Goal: Task Accomplishment & Management: Complete application form

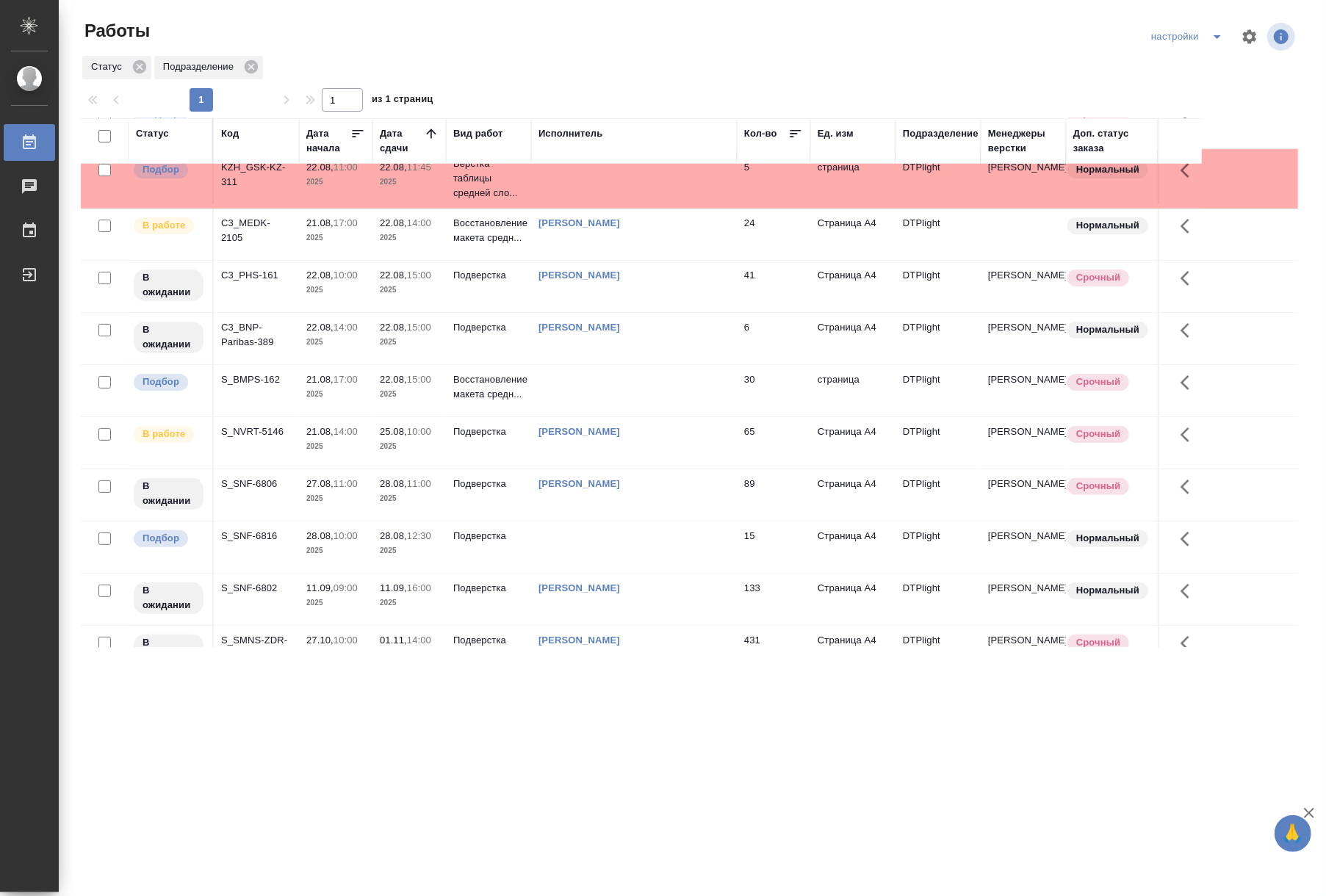
scroll to position [206, 0]
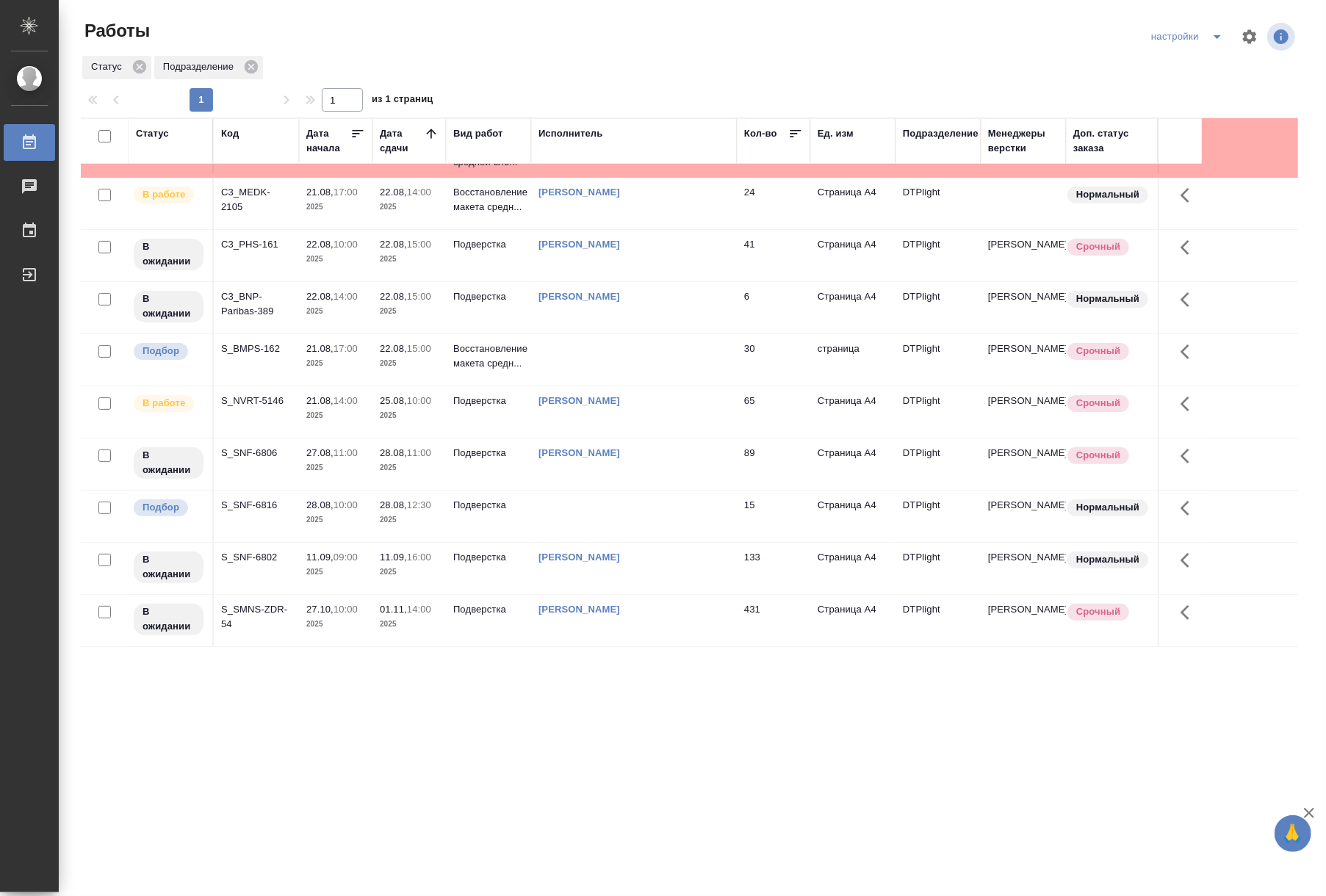
click at [393, 356] on p "2025" at bounding box center [409, 363] width 59 height 15
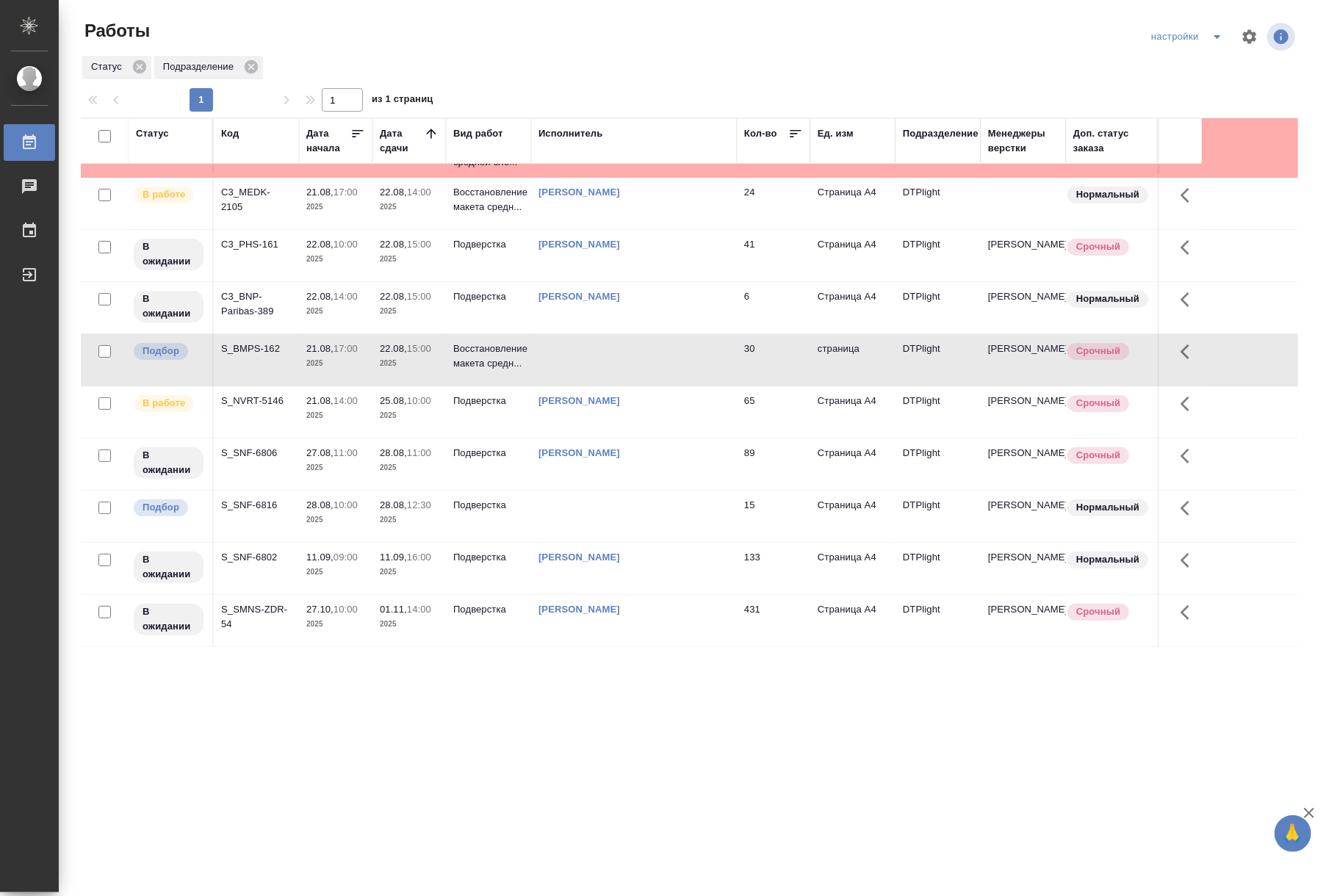
click at [393, 356] on p "2025" at bounding box center [409, 363] width 59 height 15
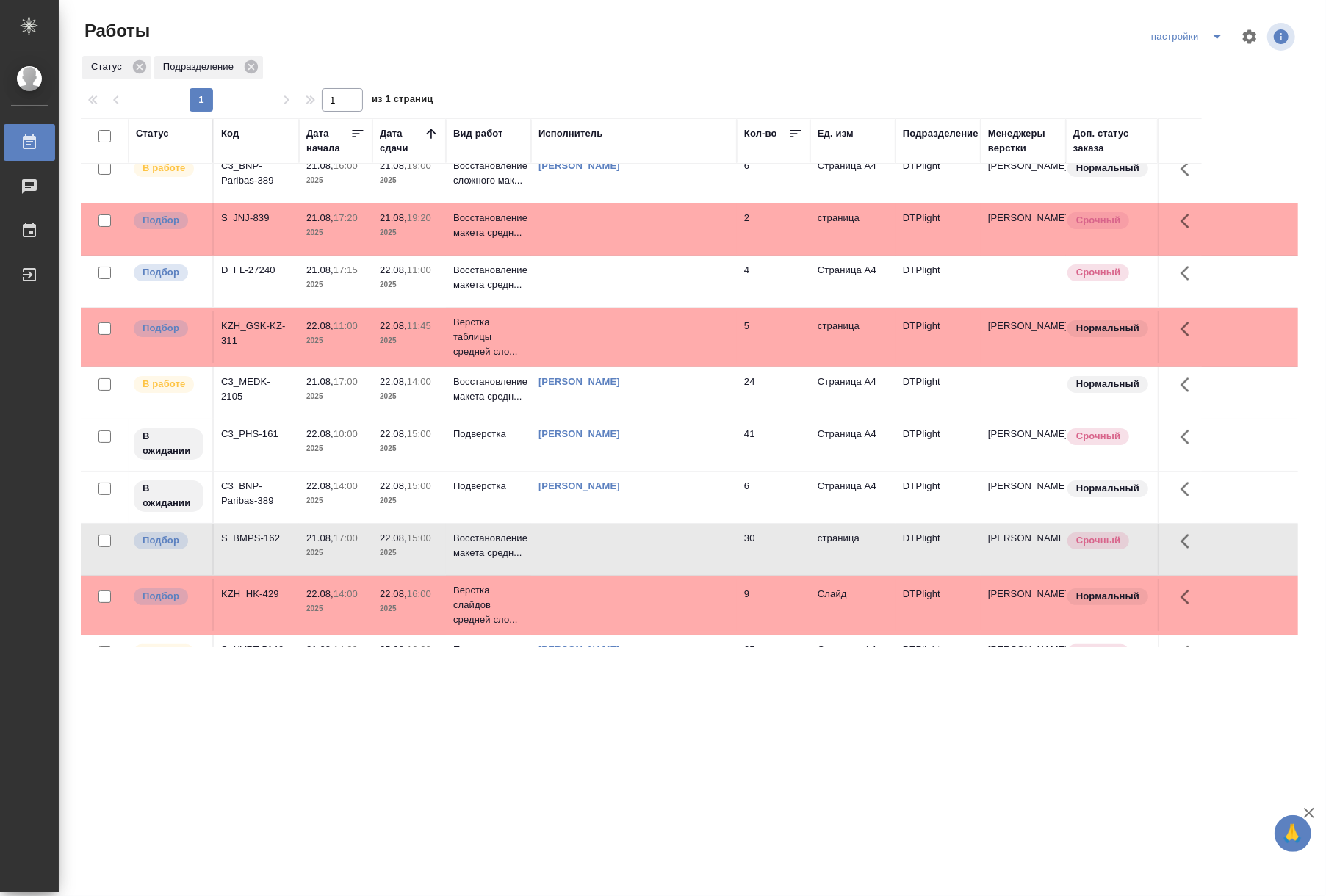
scroll to position [0, 0]
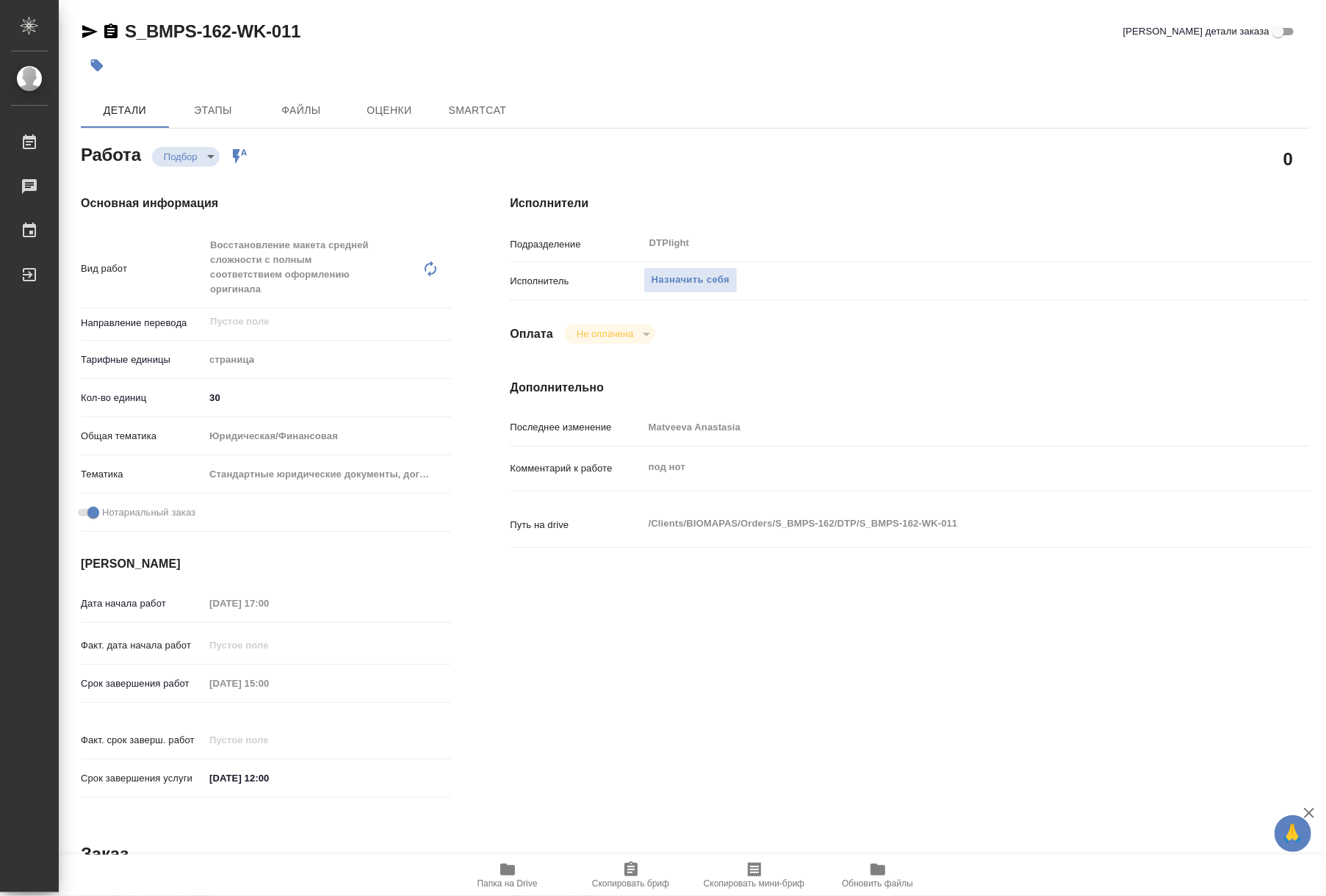
type textarea "x"
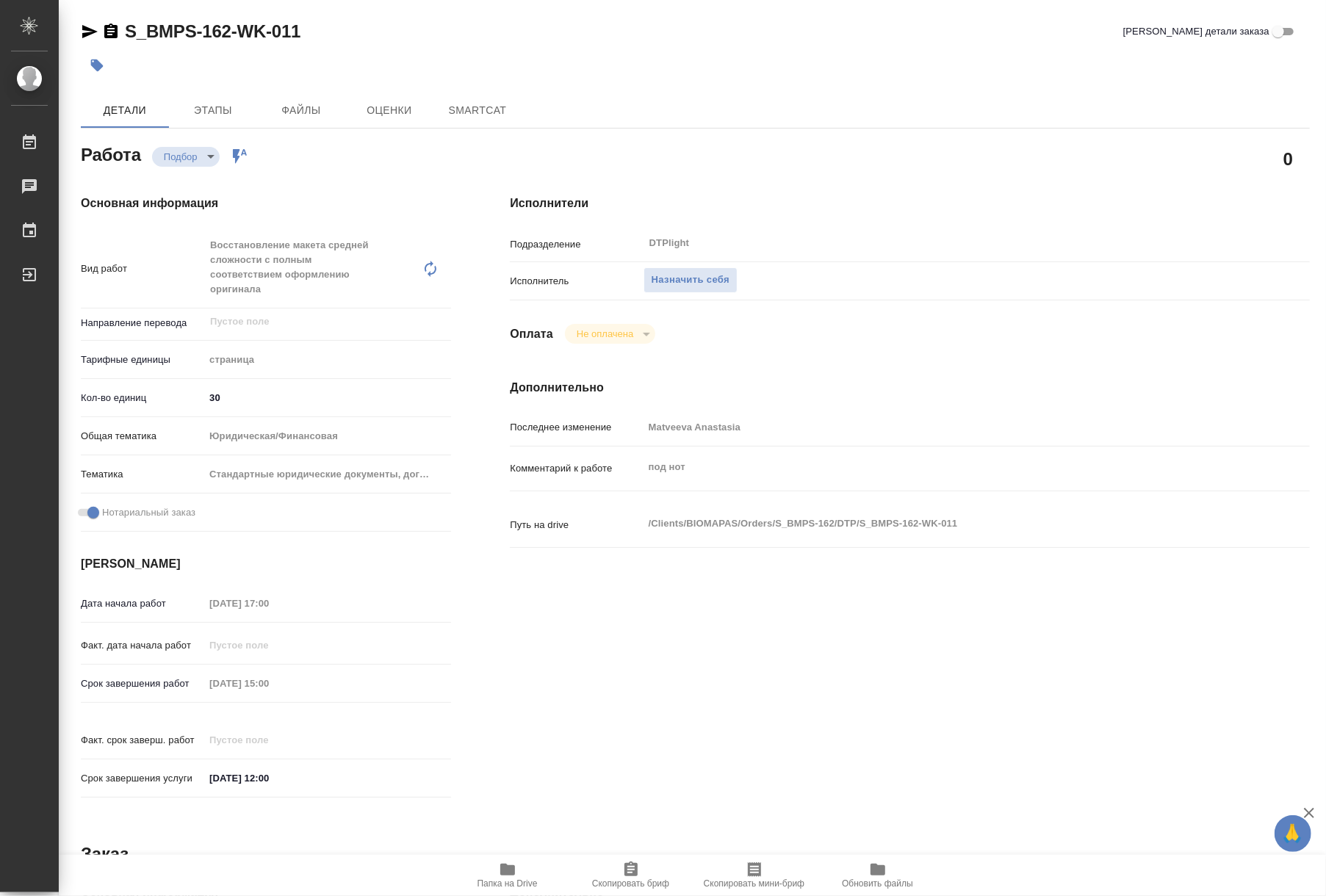
type textarea "x"
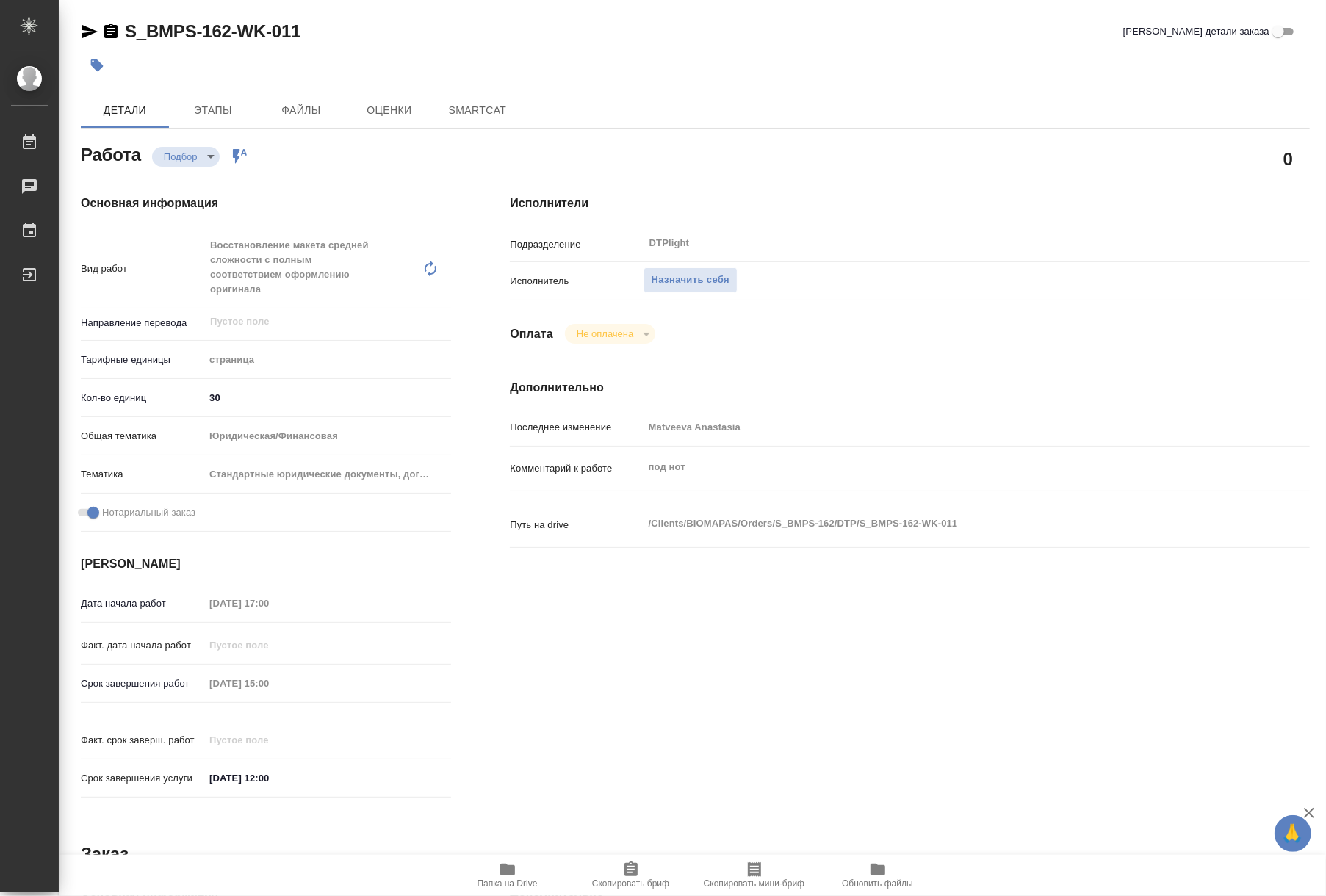
type textarea "x"
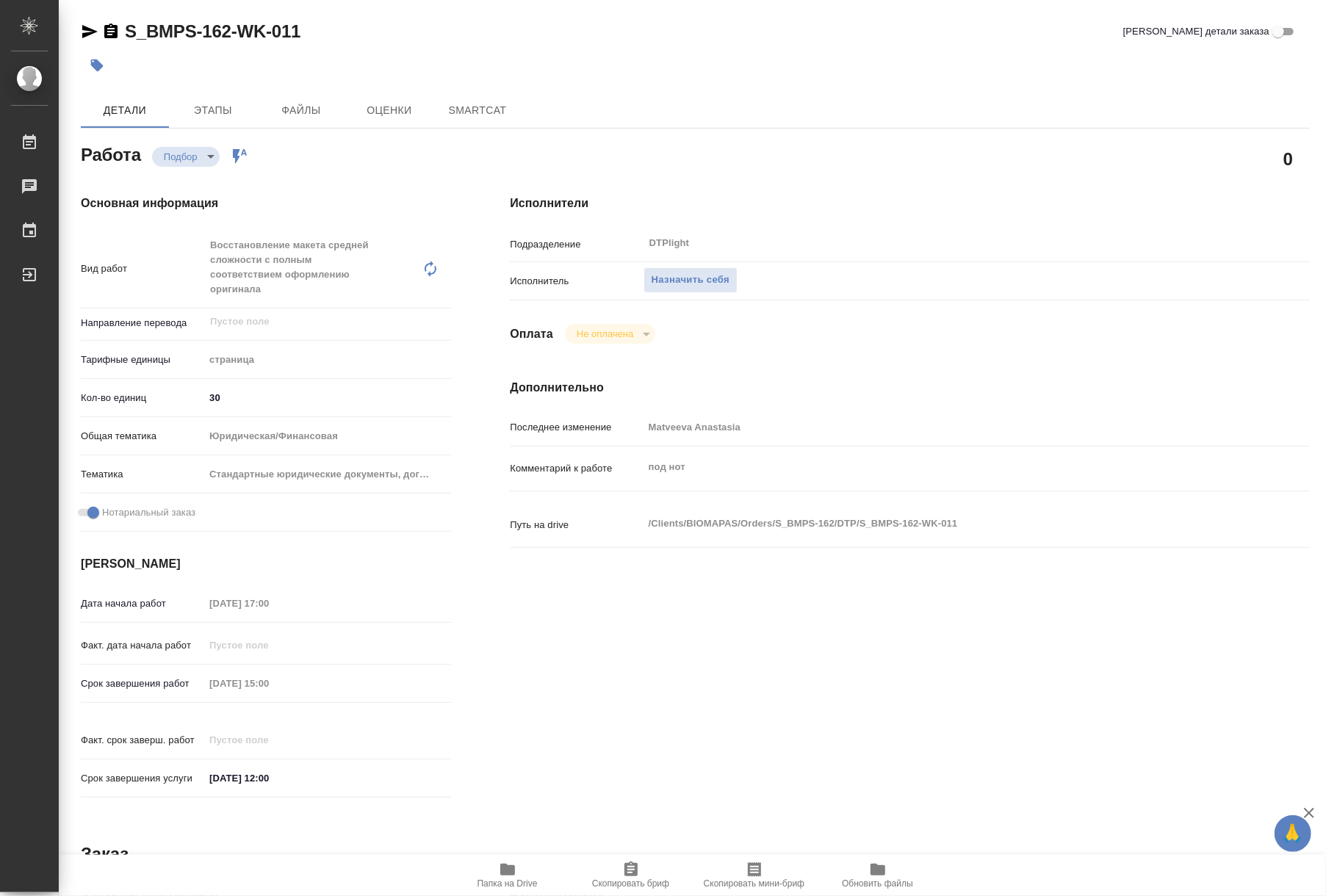
type textarea "x"
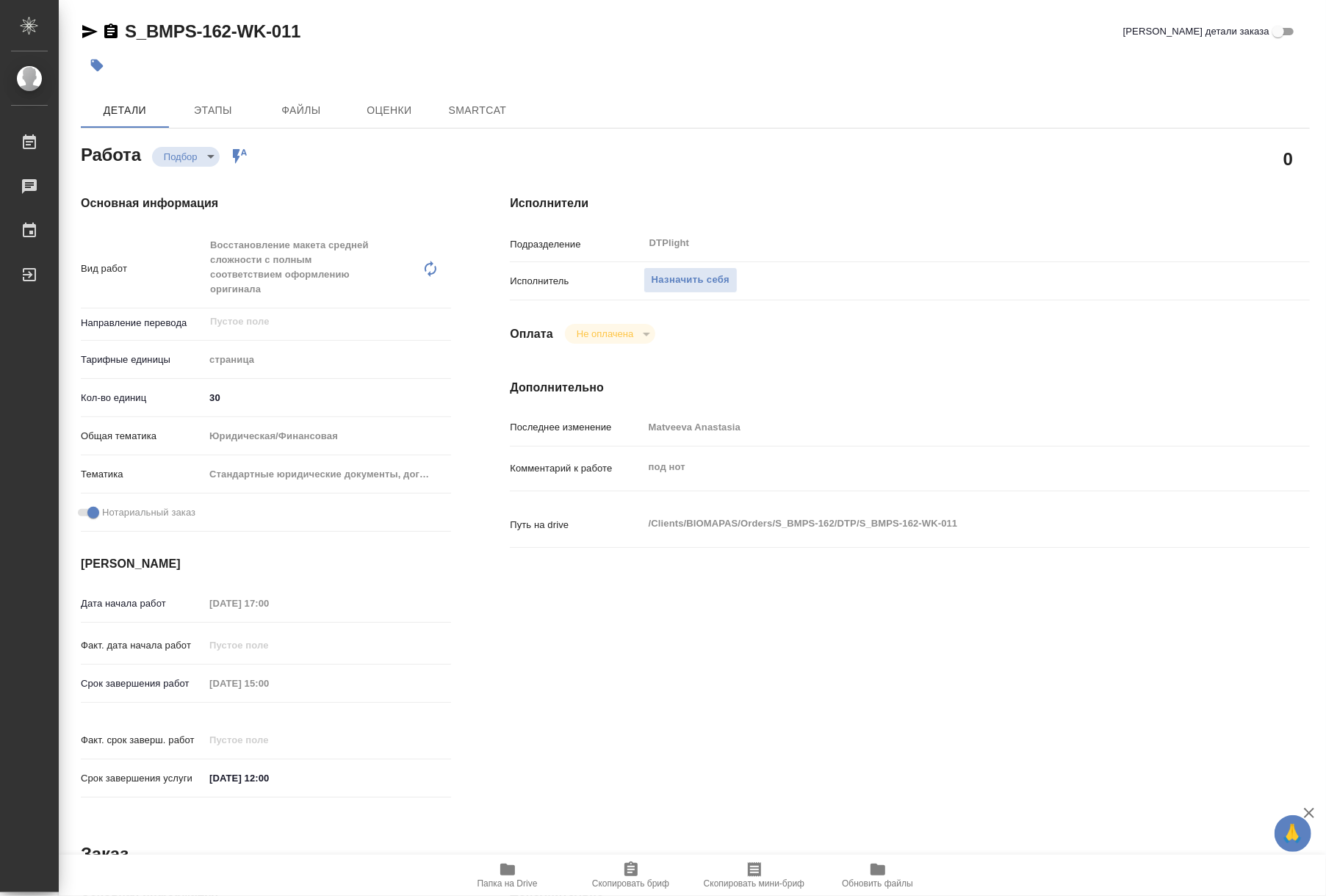
type textarea "x"
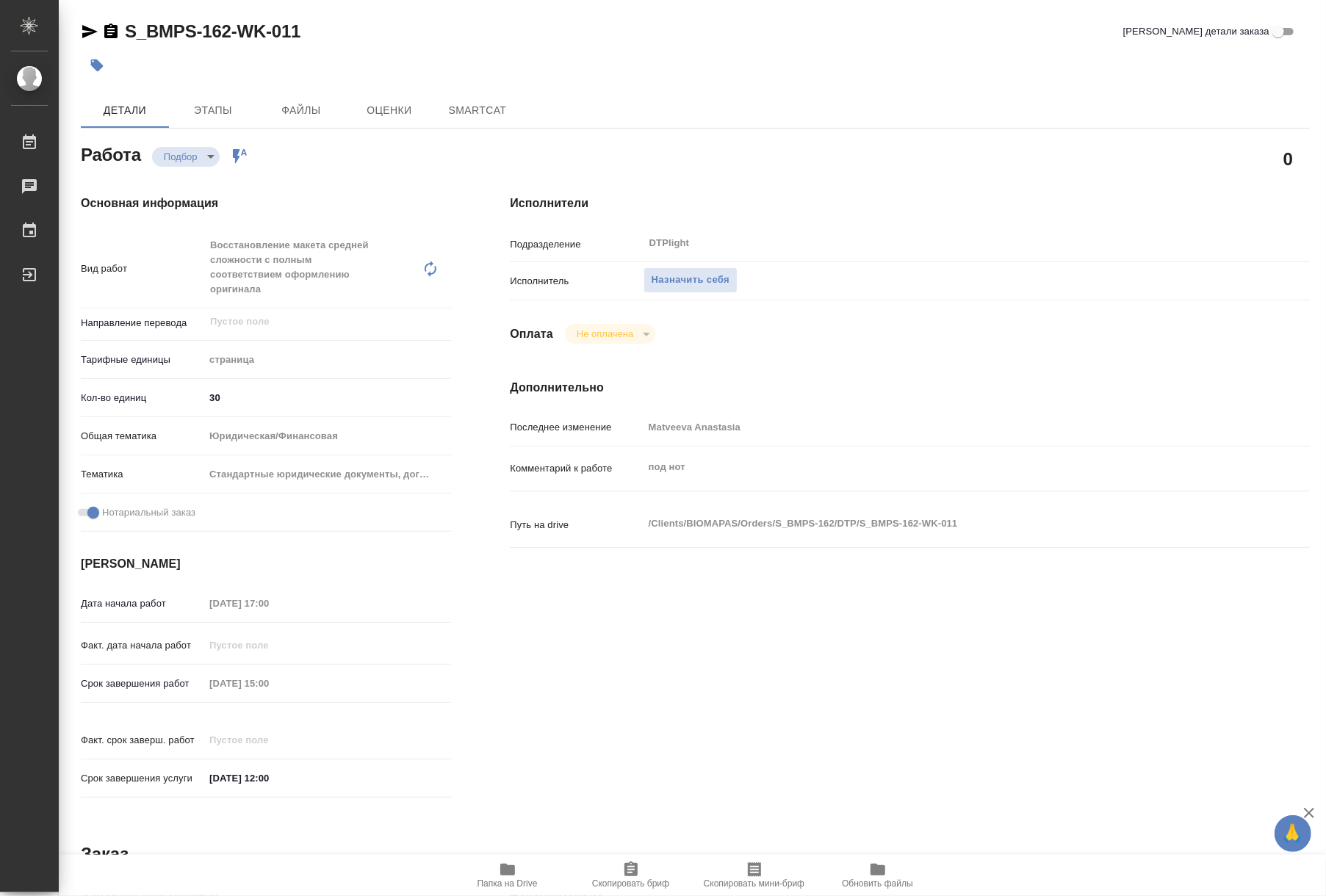
type textarea "x"
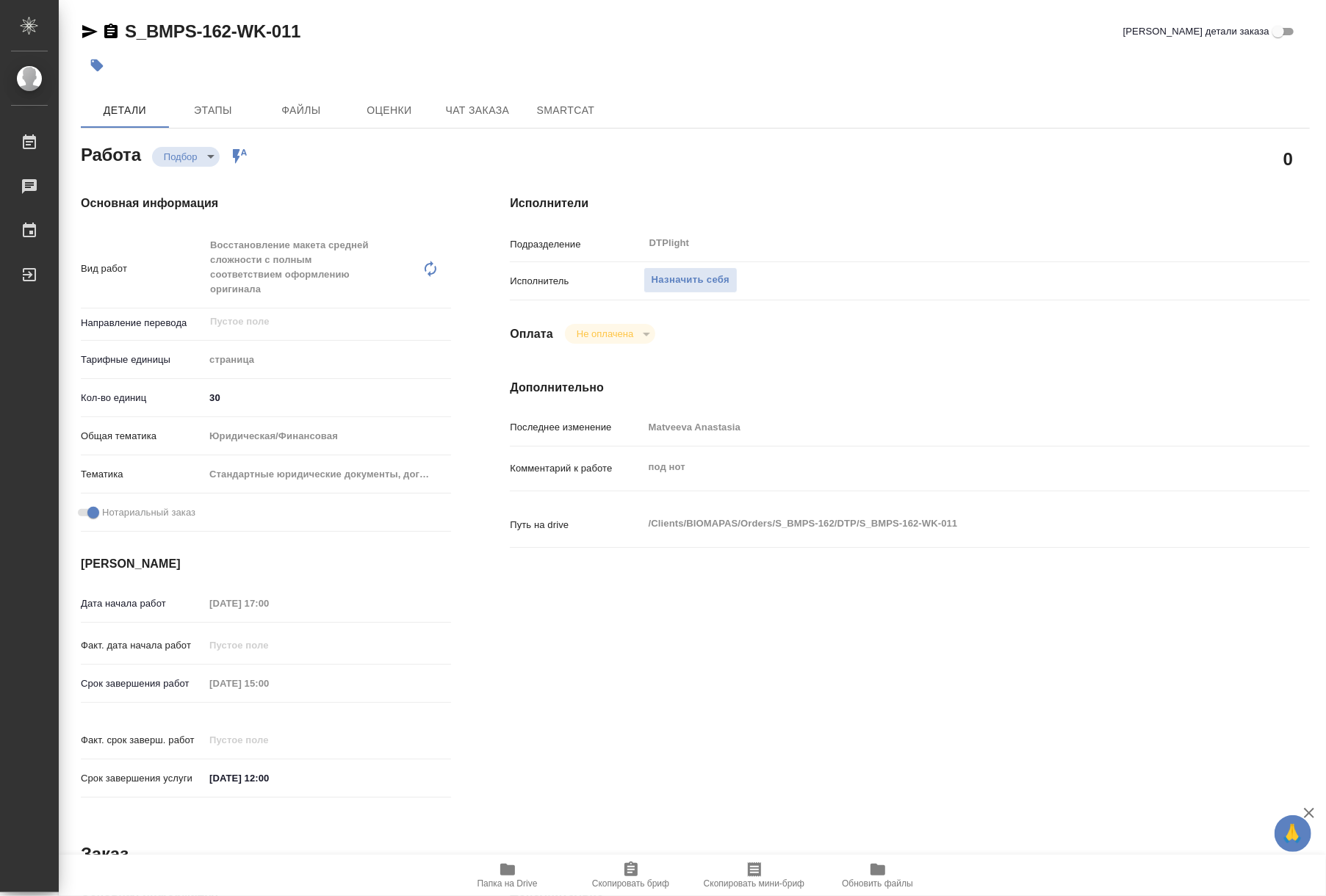
type textarea "x"
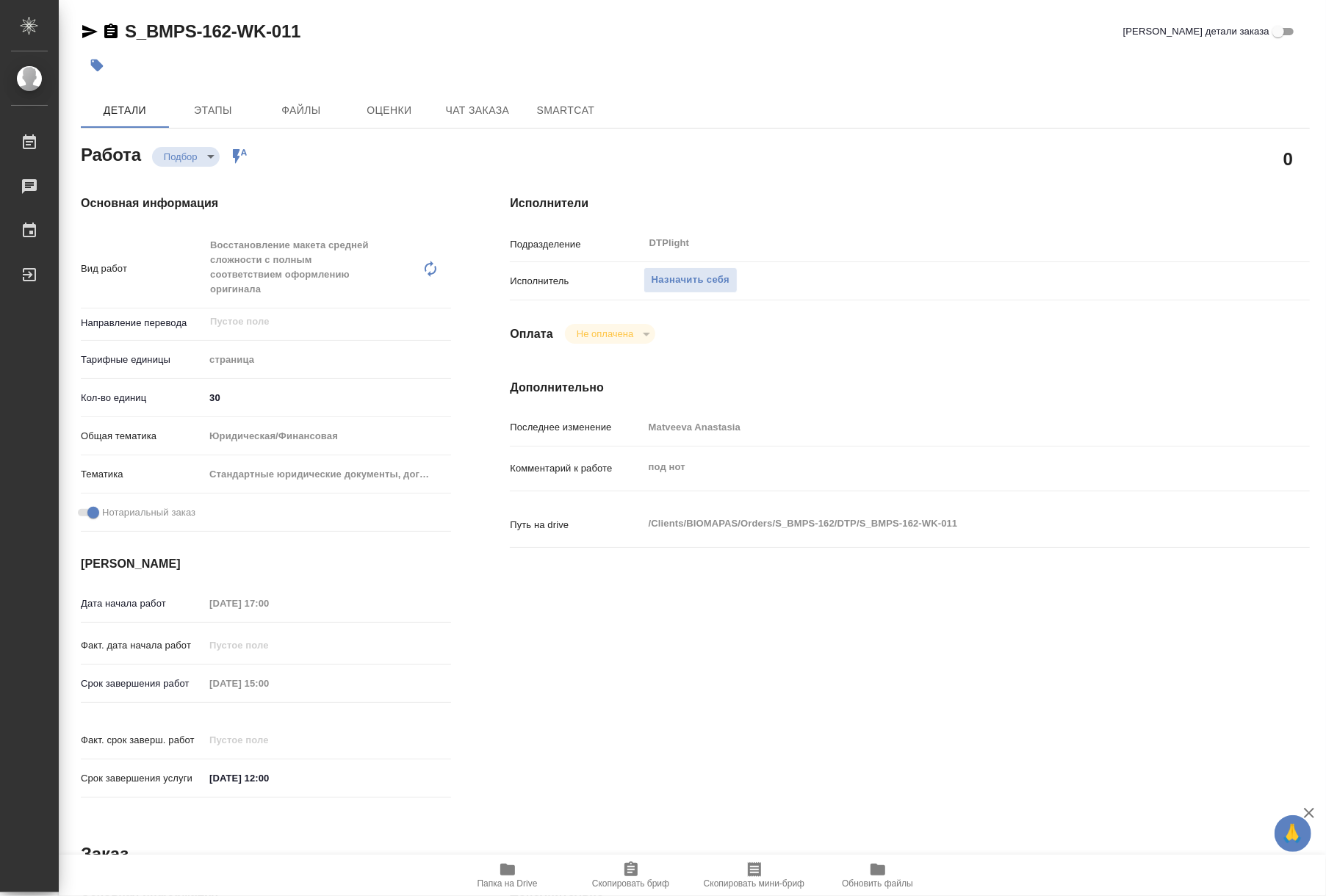
type textarea "x"
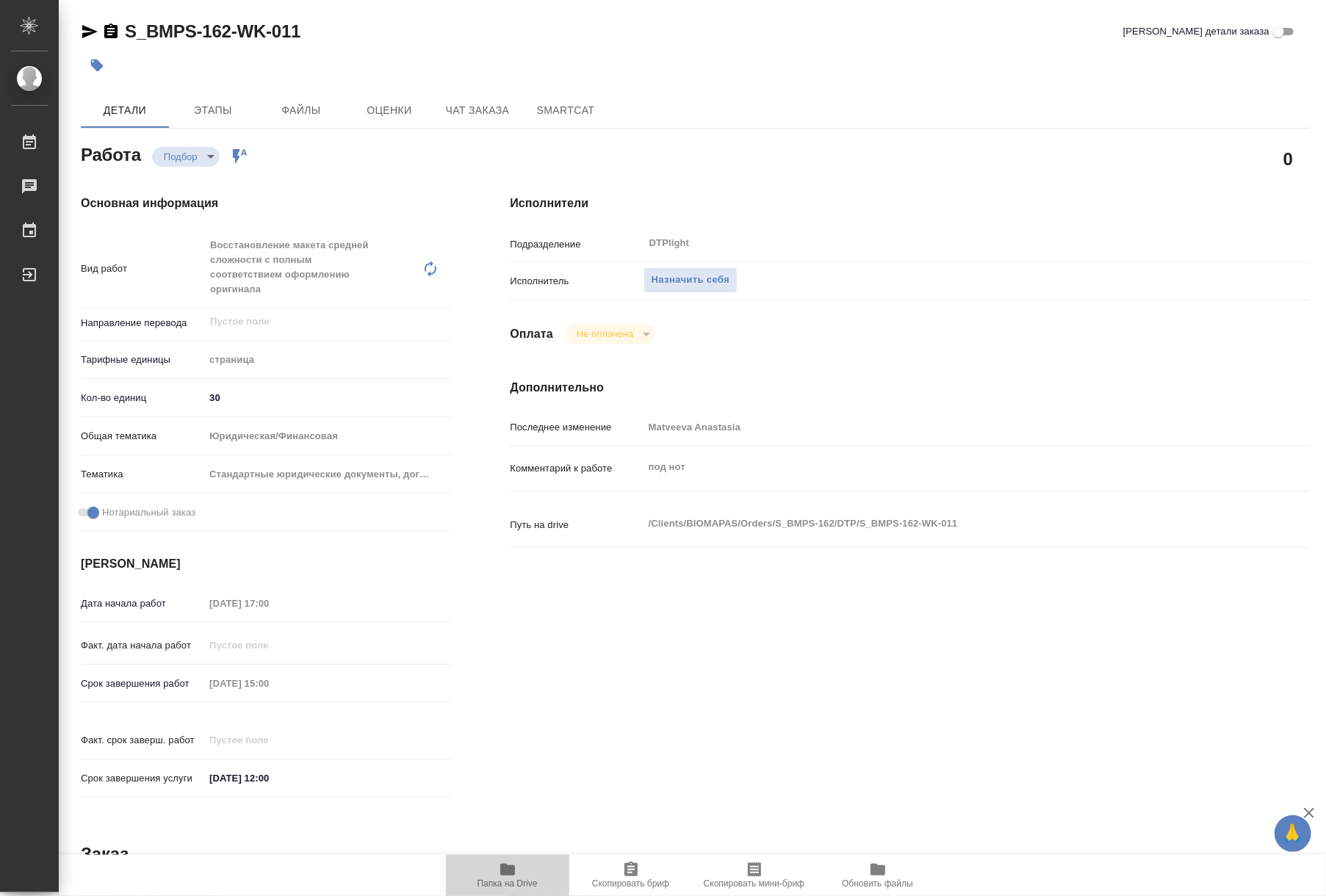
click at [513, 865] on icon "button" at bounding box center [508, 869] width 15 height 12
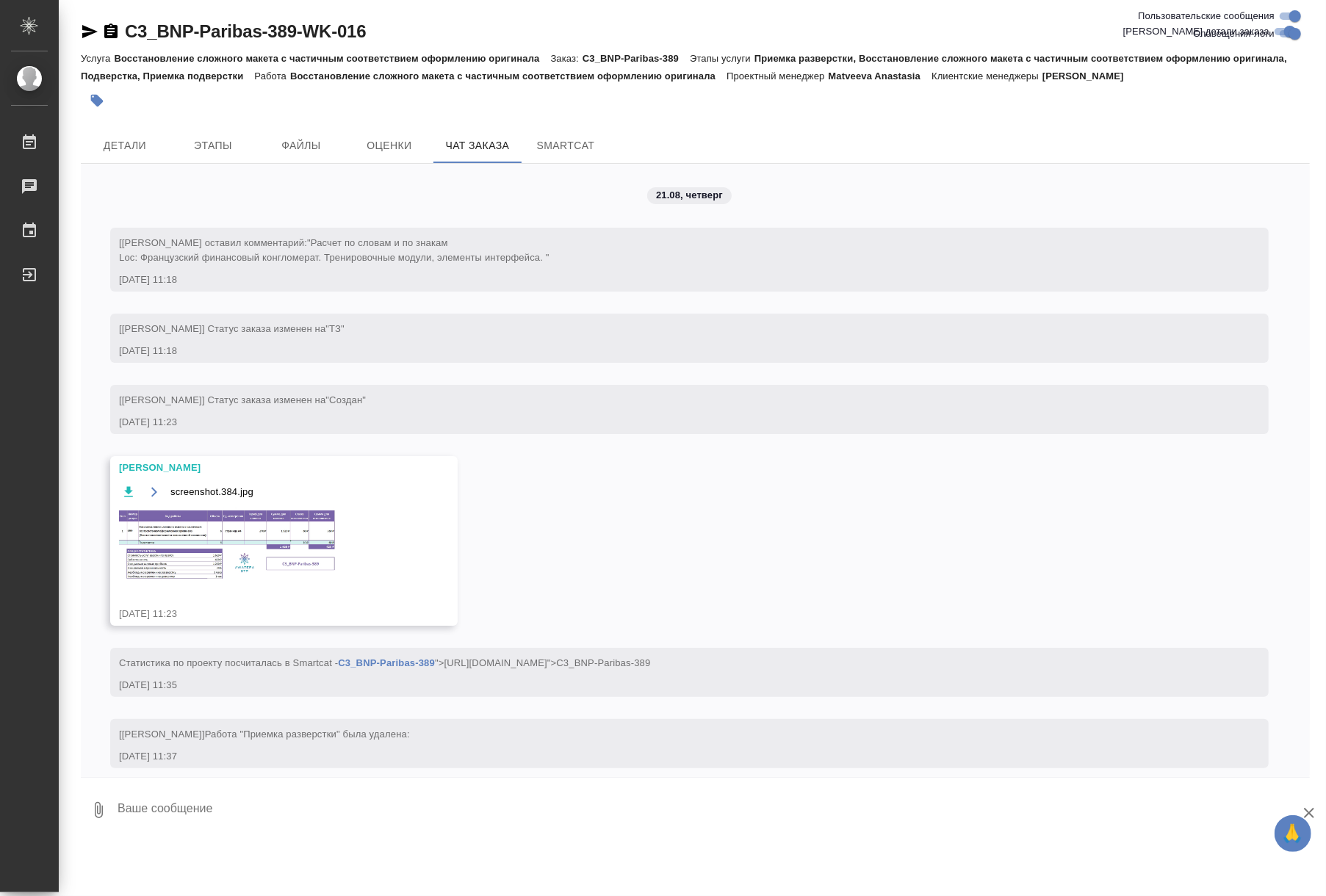
scroll to position [5280, 0]
